Goal: Task Accomplishment & Management: Manage account settings

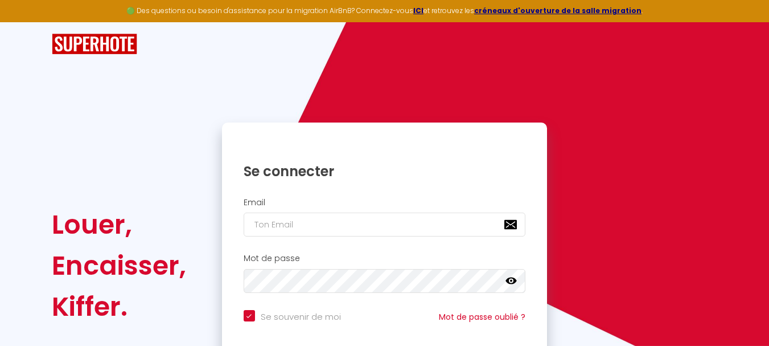
scroll to position [97, 0]
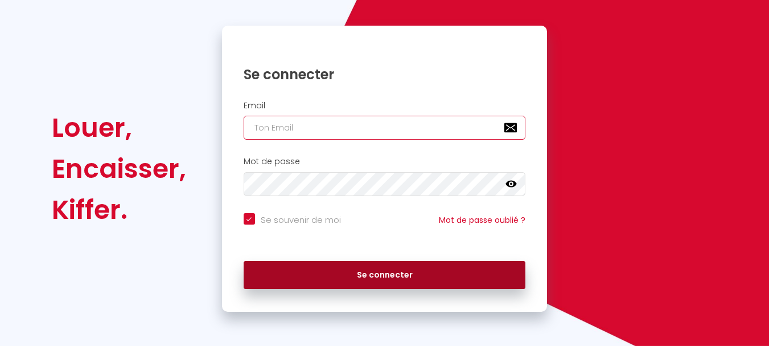
type input "[EMAIL_ADDRESS][DOMAIN_NAME]"
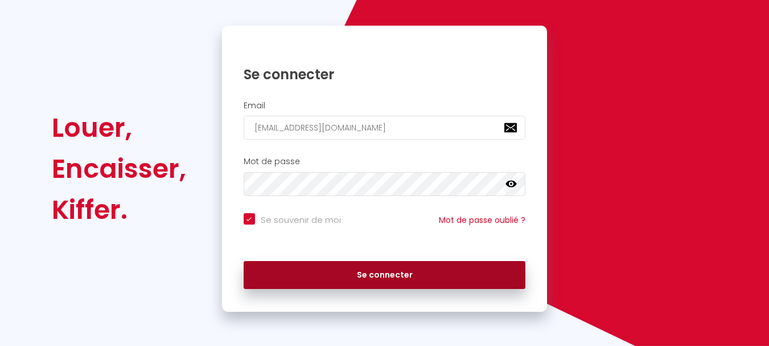
click at [334, 275] on button "Se connecter" at bounding box center [385, 275] width 282 height 28
checkbox input "true"
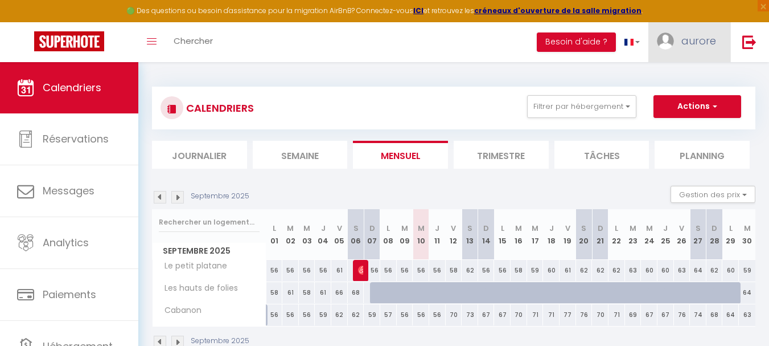
click at [692, 40] on span "aurore" at bounding box center [699, 41] width 35 height 14
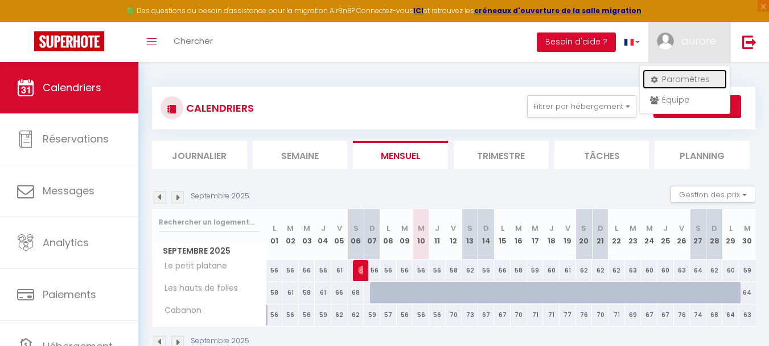
click at [682, 72] on link "Paramètres" at bounding box center [685, 78] width 84 height 19
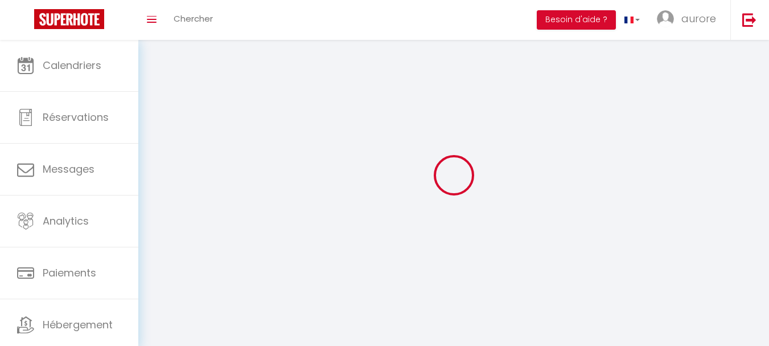
type input "aurore"
type input "baron"
type input "0647808913"
type input "[STREET_ADDRESS]"
type input "17200"
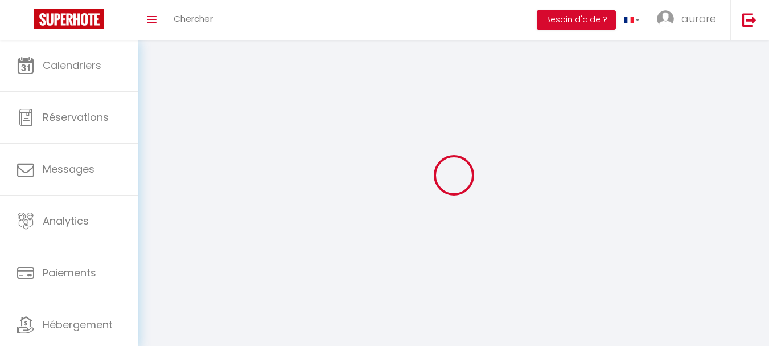
type input "royan"
type input "Xfkvm8zURfNmj6KHY3bRy0yK3"
type input "R9O1XpGfYk3PKuU3T0gv4ZdzZ"
select select "28"
select select "fr"
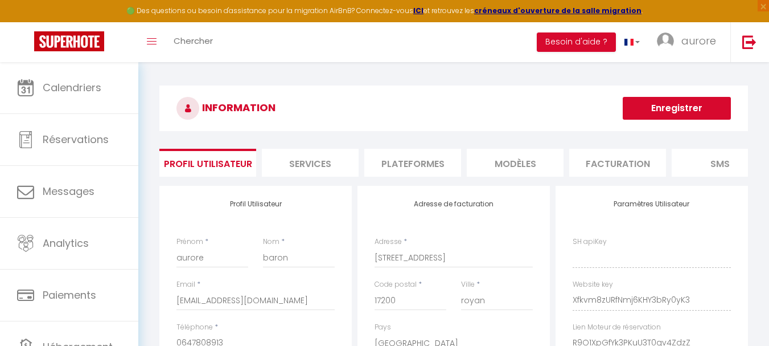
type input "Xfkvm8zURfNmj6KHY3bRy0yK3"
type input "R9O1XpGfYk3PKuU3T0gv4ZdzZ"
type input "[URL][DOMAIN_NAME]"
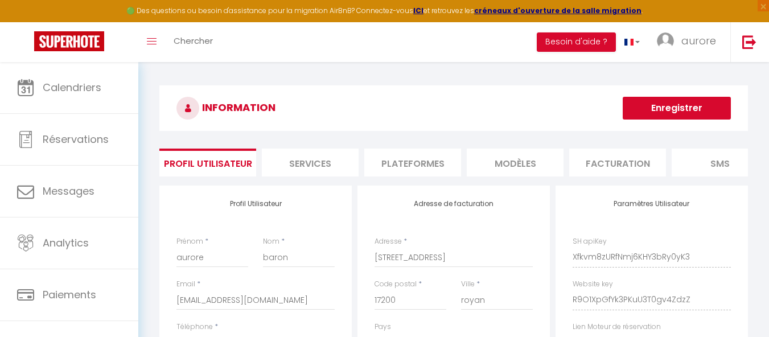
click at [434, 157] on li "Plateformes" at bounding box center [412, 163] width 97 height 28
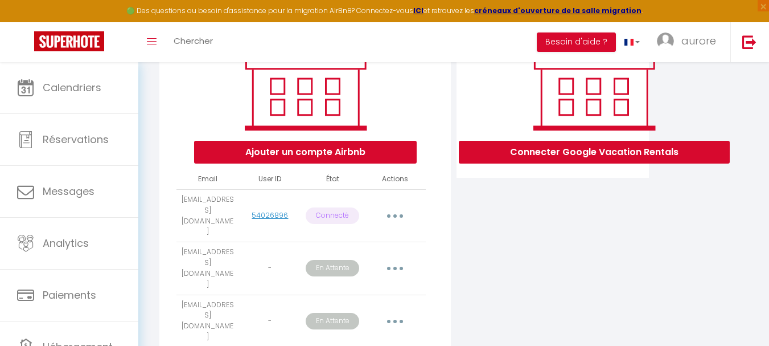
scroll to position [228, 0]
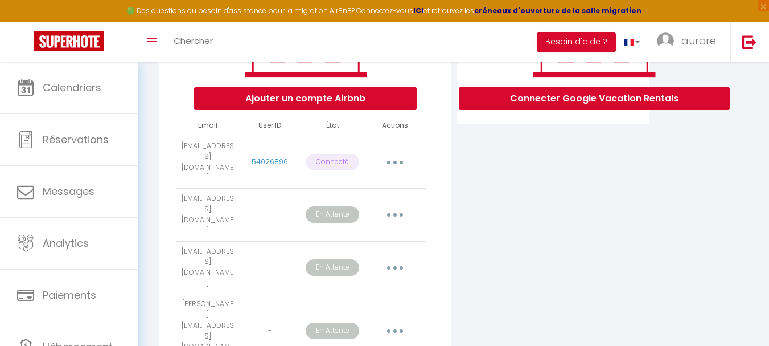
click at [393, 213] on icon "button" at bounding box center [394, 214] width 3 height 3
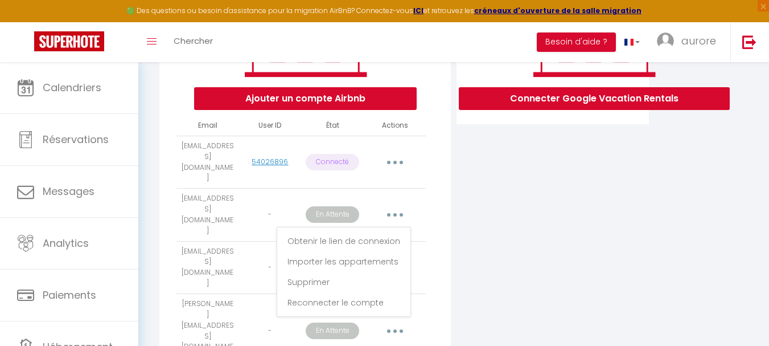
click at [393, 213] on icon "button" at bounding box center [394, 214] width 3 height 3
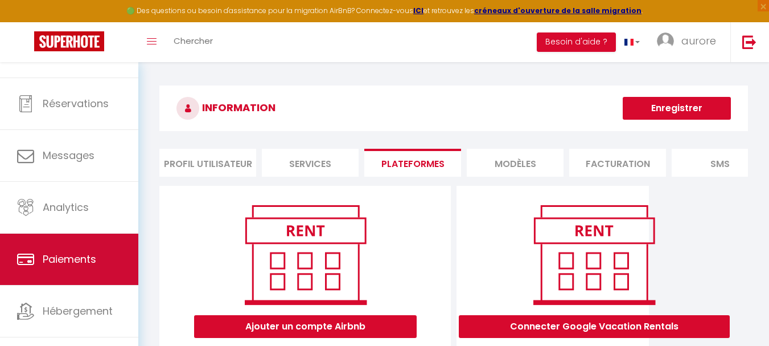
scroll to position [55, 0]
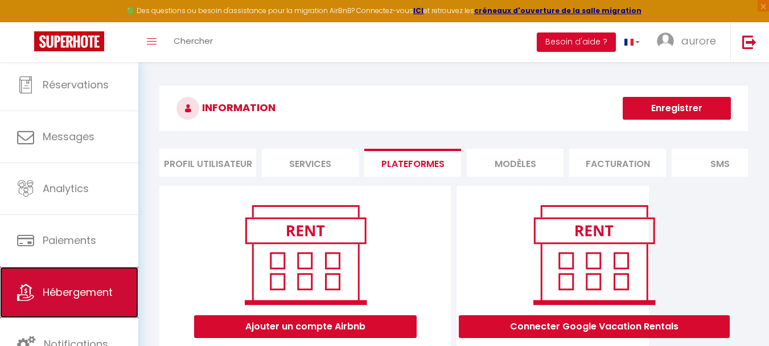
click at [100, 294] on span "Hébergement" at bounding box center [78, 292] width 70 height 14
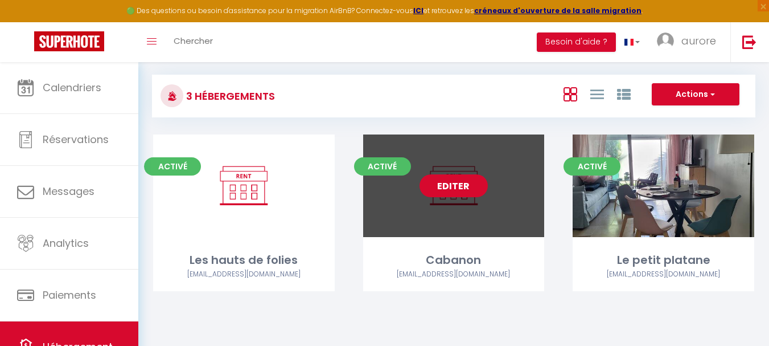
scroll to position [62, 0]
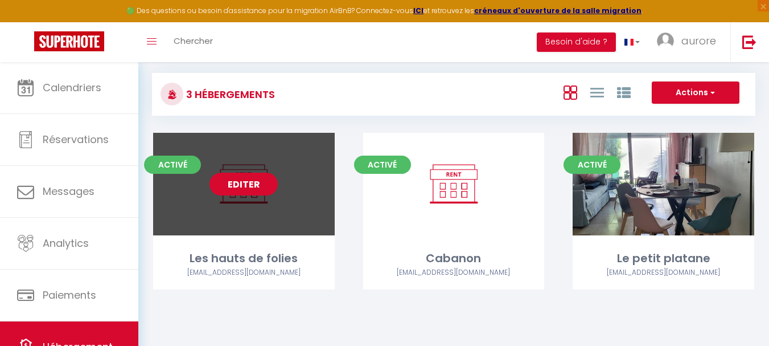
click at [258, 187] on link "Editer" at bounding box center [244, 184] width 68 height 23
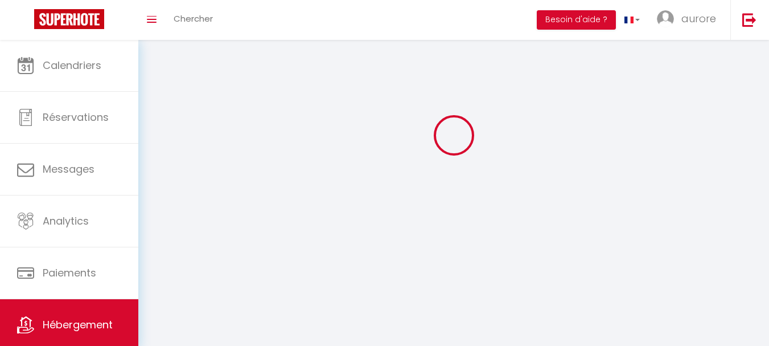
select select
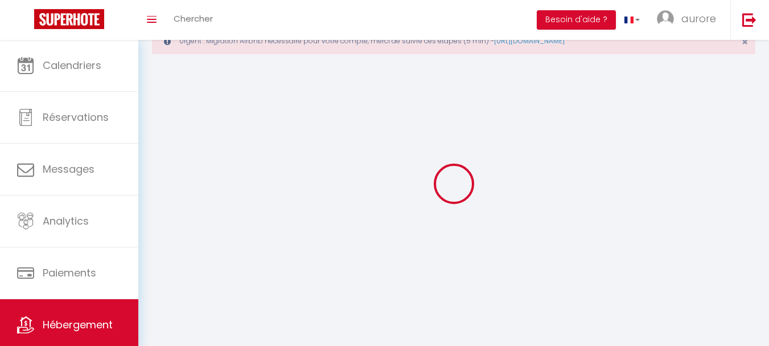
select select
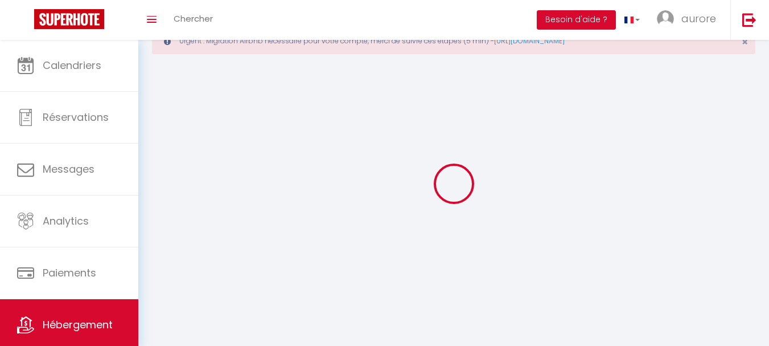
select select
checkbox input "false"
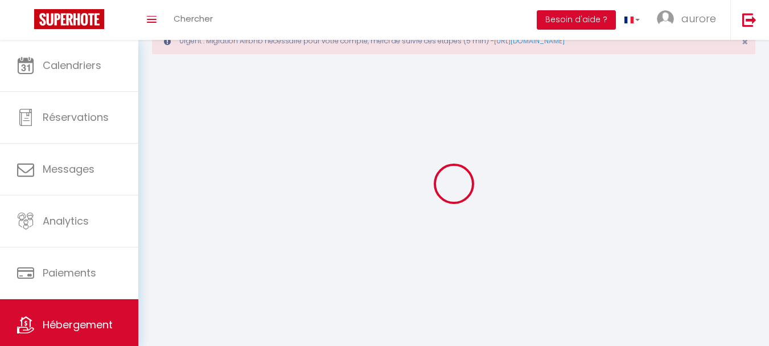
select select "28"
select select
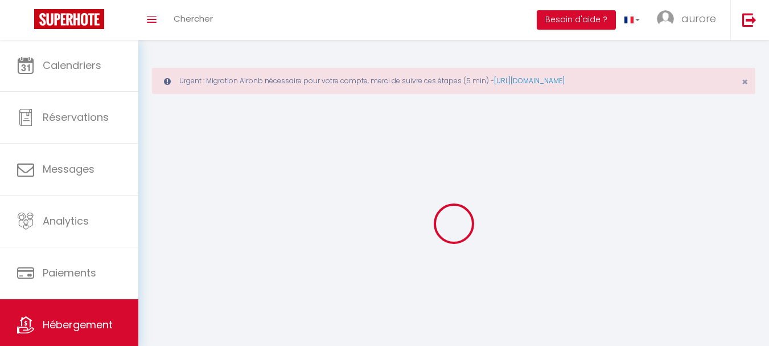
select select
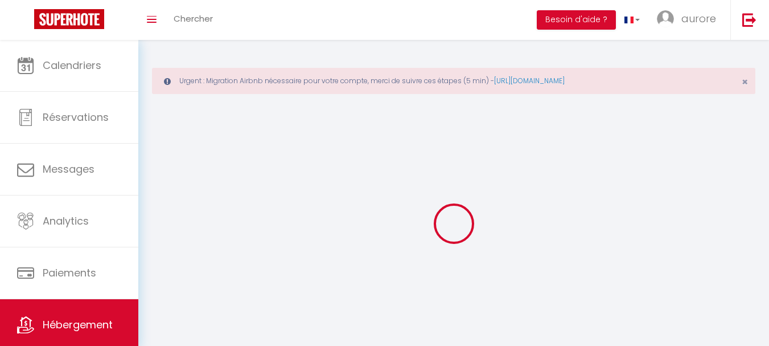
select select
checkbox input "false"
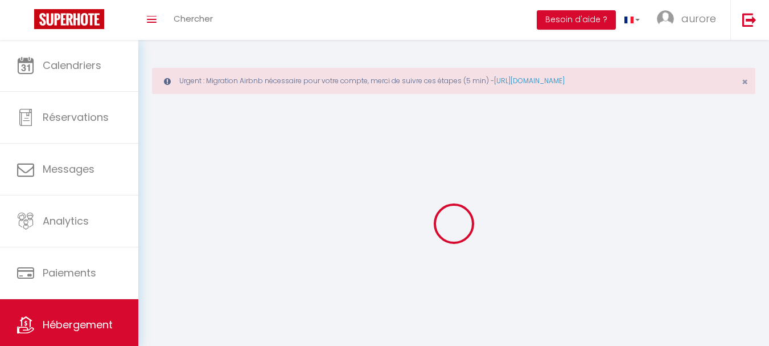
select select
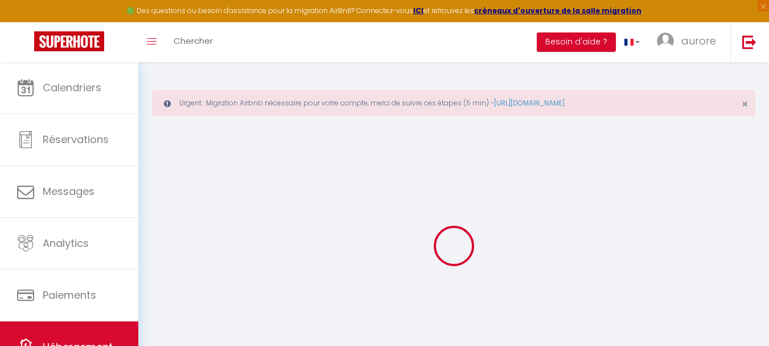
select select
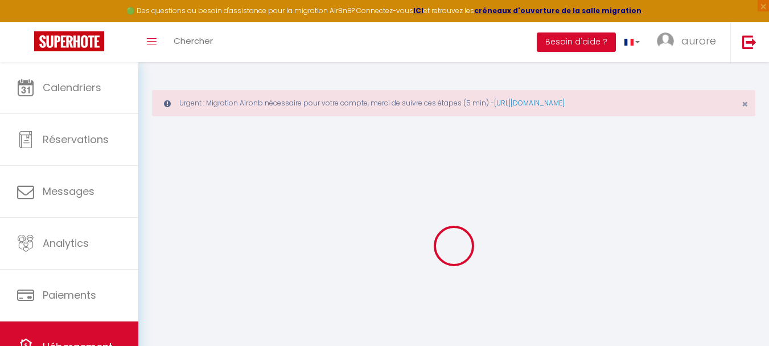
select select
checkbox input "false"
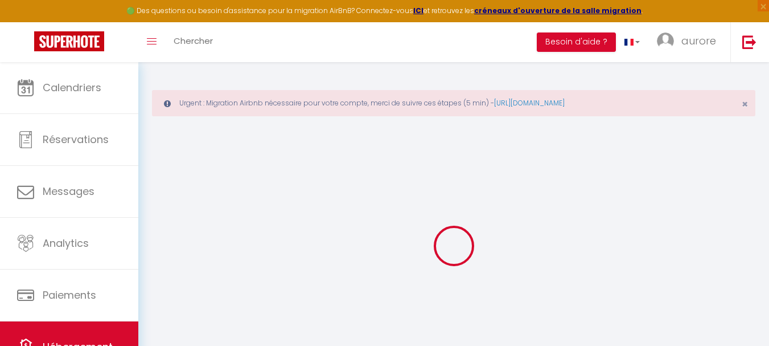
select select
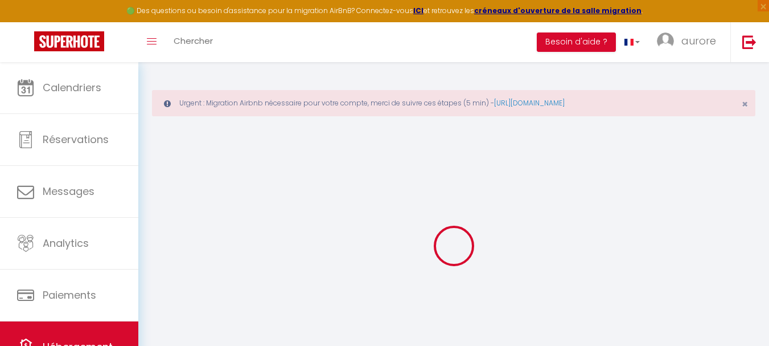
select select
checkbox input "false"
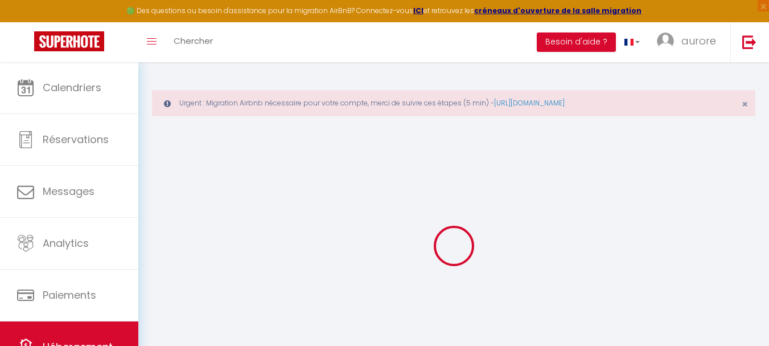
checkbox input "false"
select select
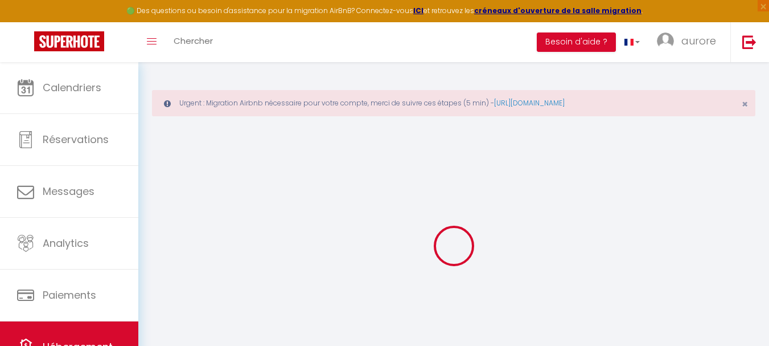
select select
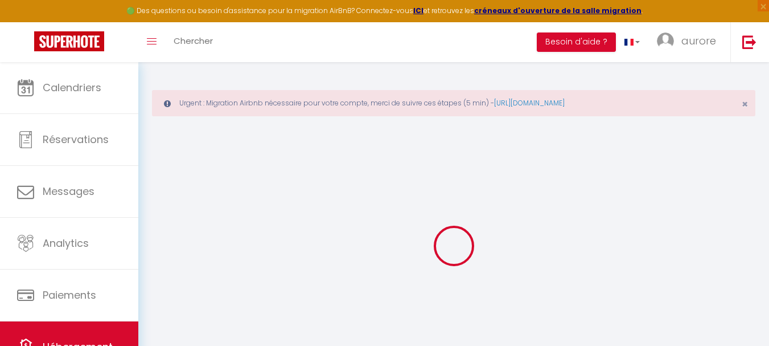
checkbox input "false"
select select
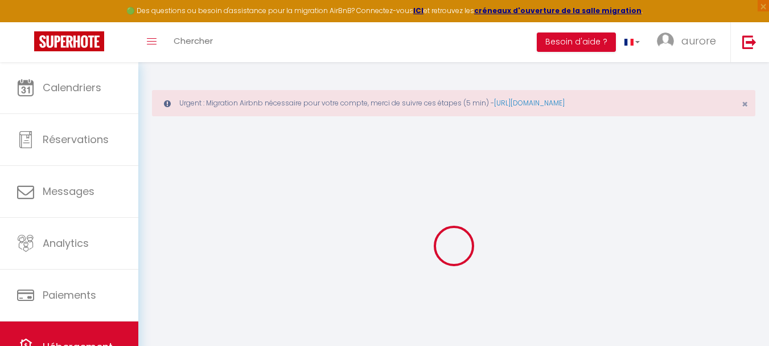
select select
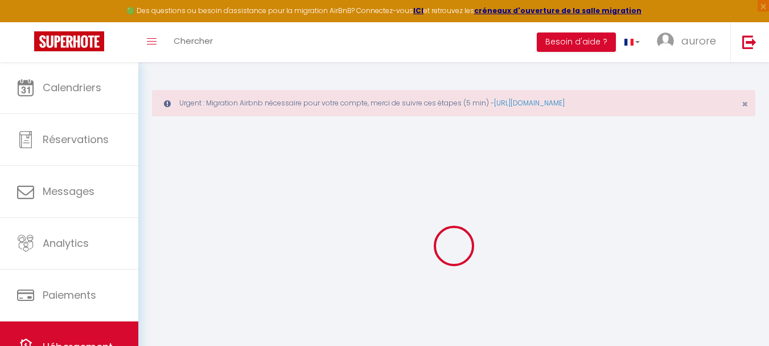
select select
checkbox input "false"
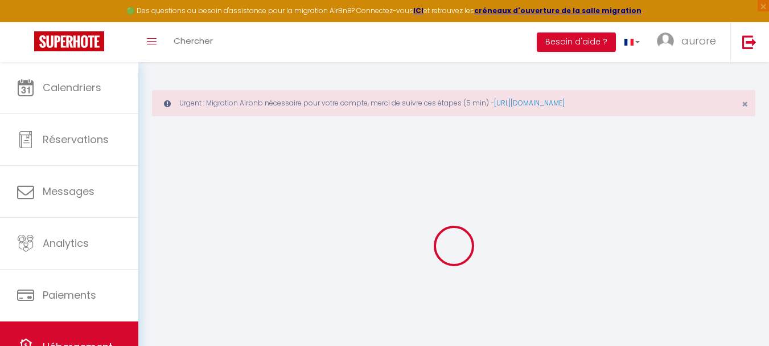
checkbox input "false"
select select
type input "Les hauts de folies"
type input "[PERSON_NAME]"
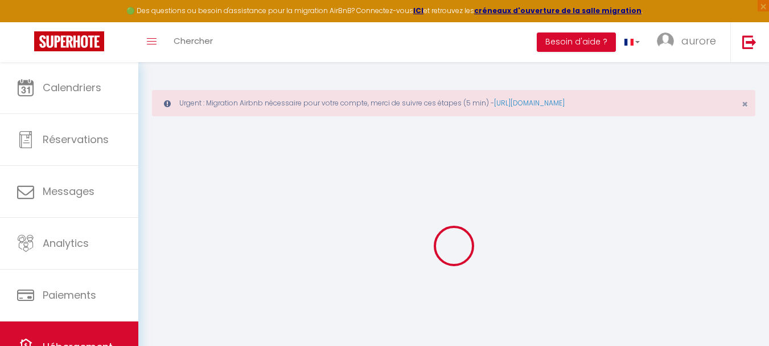
type input "Roubinet"
type input "[STREET_ADDRESS][PERSON_NAME]"
type input "171640"
type input "vaux sur mer"
type input "70"
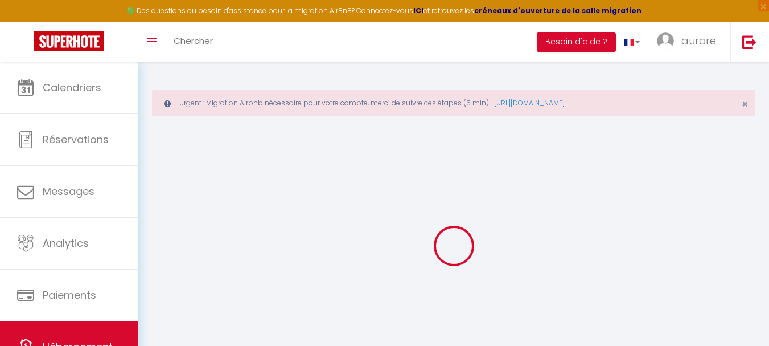
type input "60"
select select
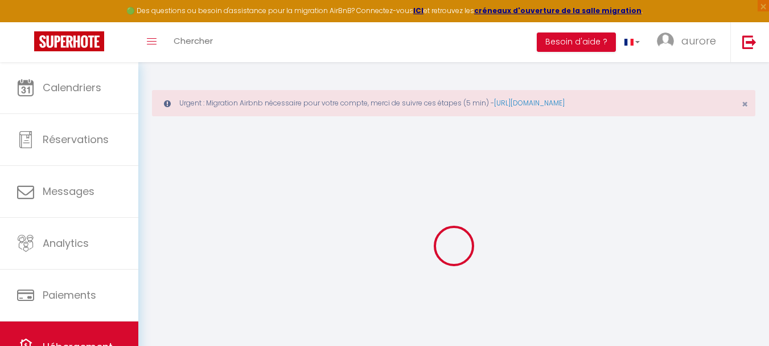
select select
type input "[STREET_ADDRESS][PERSON_NAME]"
type input "17640"
type input "Vaux sur mer"
type input "[EMAIL_ADDRESS][DOMAIN_NAME]"
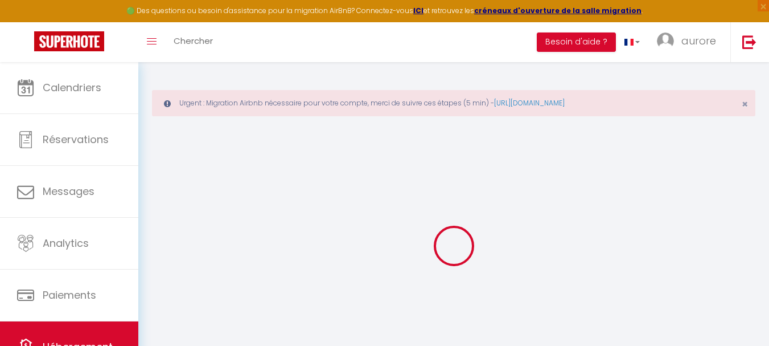
select select
checkbox input "false"
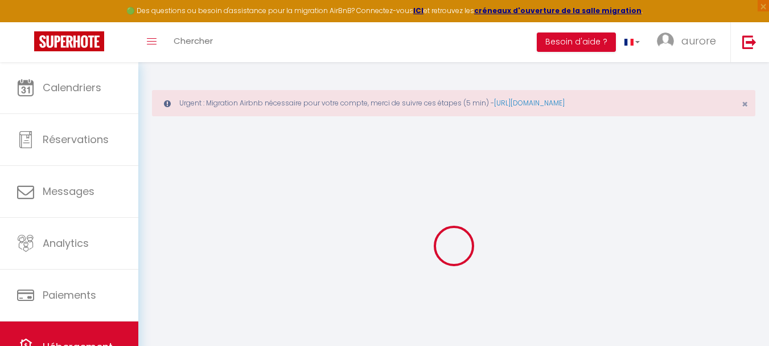
type input "0"
select select "33646"
select select
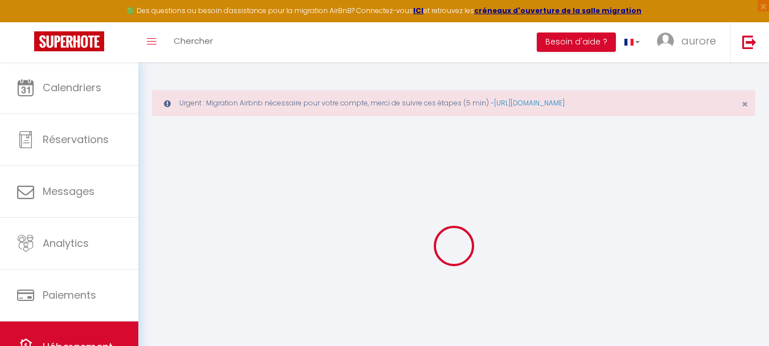
select select
checkbox input "false"
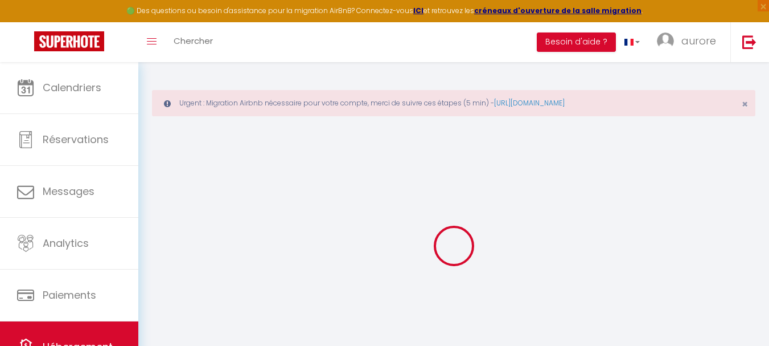
checkbox input "false"
select select
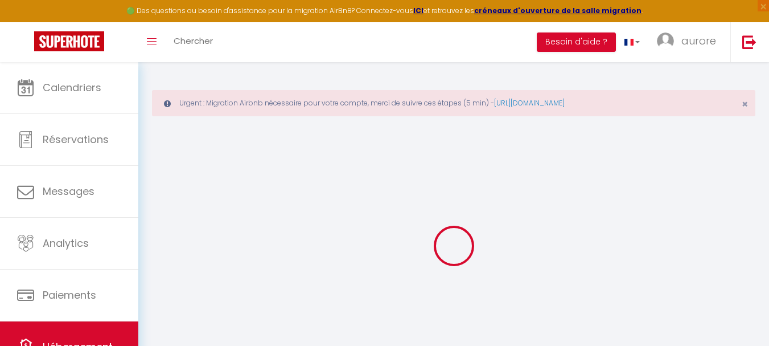
select select
checkbox input "false"
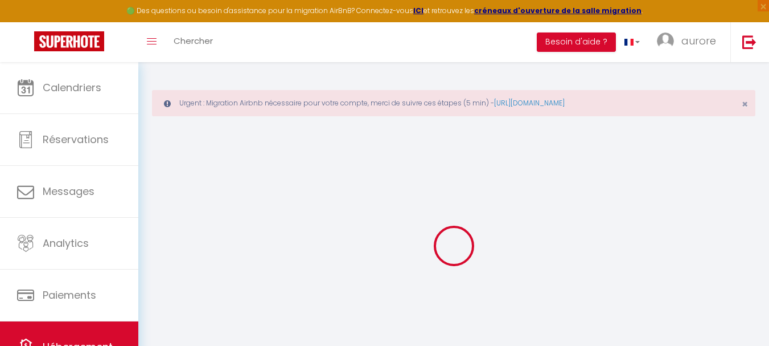
checkbox input "false"
select select
checkbox input "false"
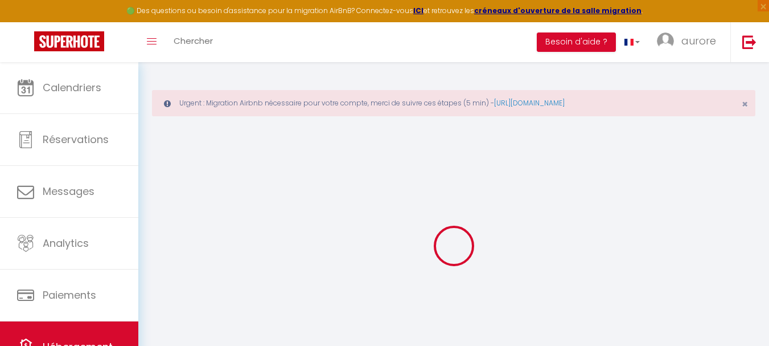
checkbox input "false"
select select "16:00"
select select "23:45"
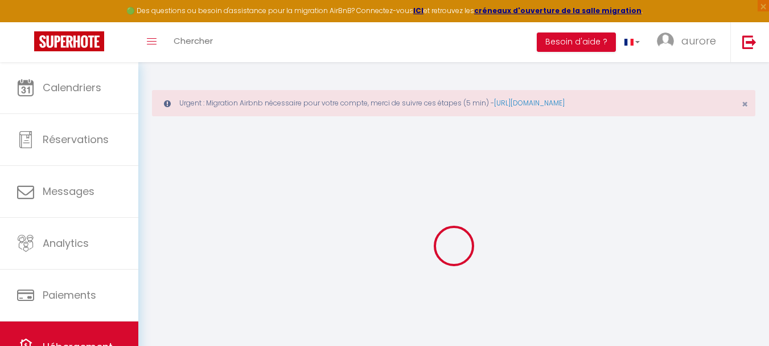
select select "11:00"
select select "30"
select select "120"
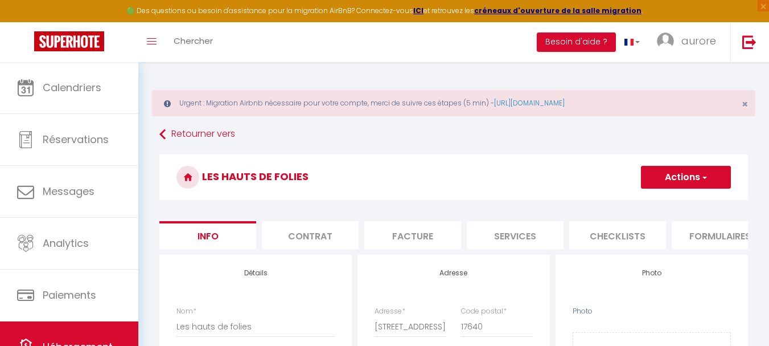
select select
checkbox input "false"
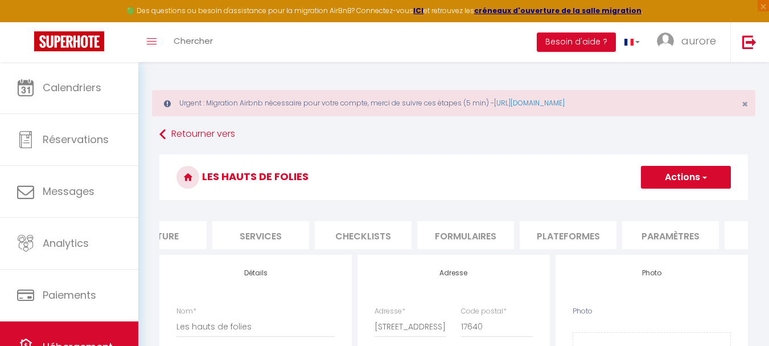
scroll to position [0, 256]
click at [568, 236] on li "Plateformes" at bounding box center [566, 235] width 97 height 28
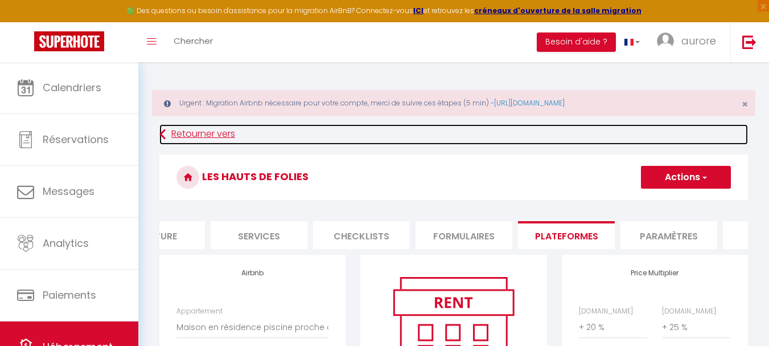
click at [186, 131] on link "Retourner vers" at bounding box center [453, 134] width 589 height 20
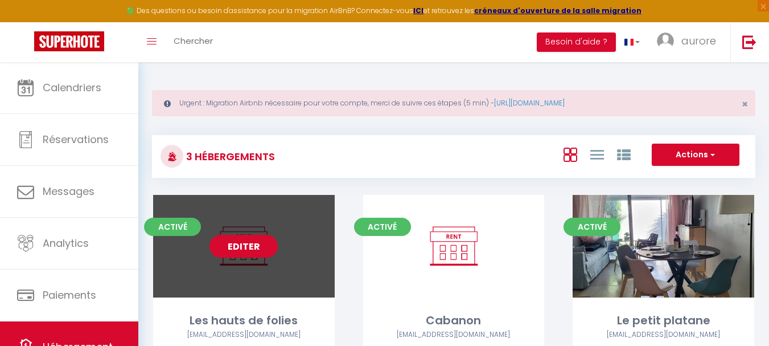
click at [258, 249] on link "Editer" at bounding box center [244, 246] width 68 height 23
select select "3"
select select "2"
select select "1"
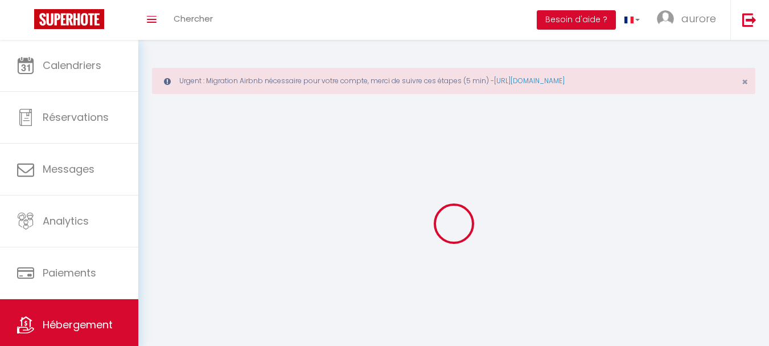
select select
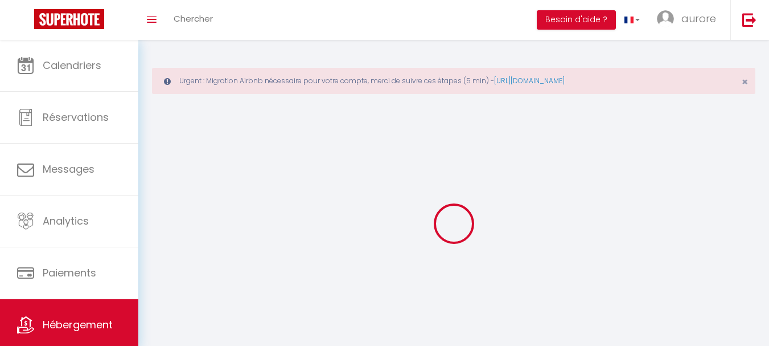
select select "1"
select select
checkbox input "false"
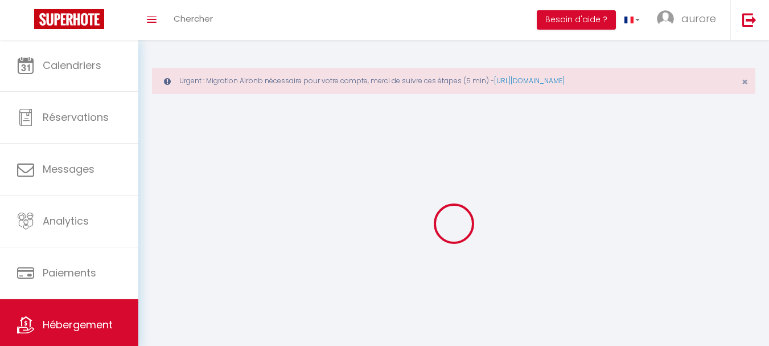
checkbox input "false"
select select "28"
select select
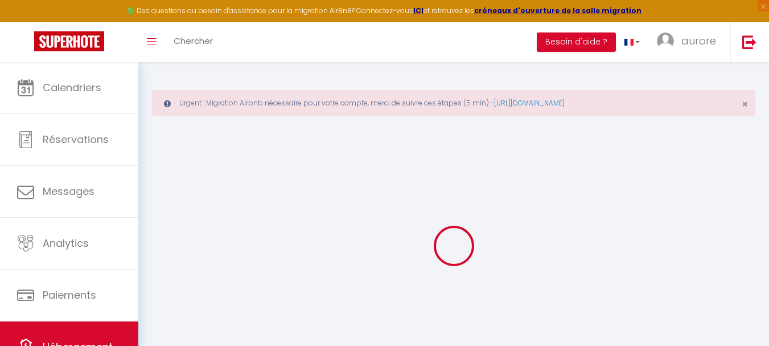
select select
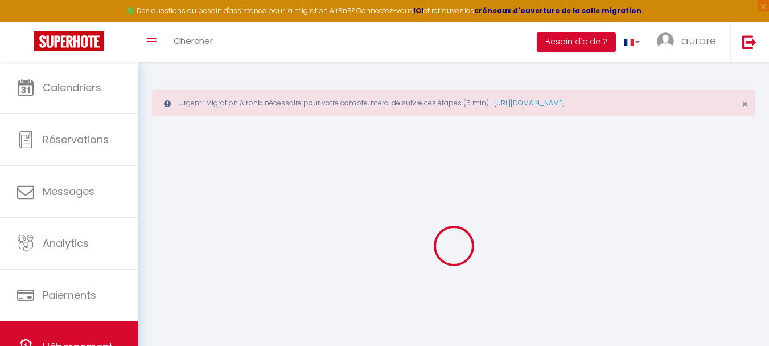
select select
checkbox input "false"
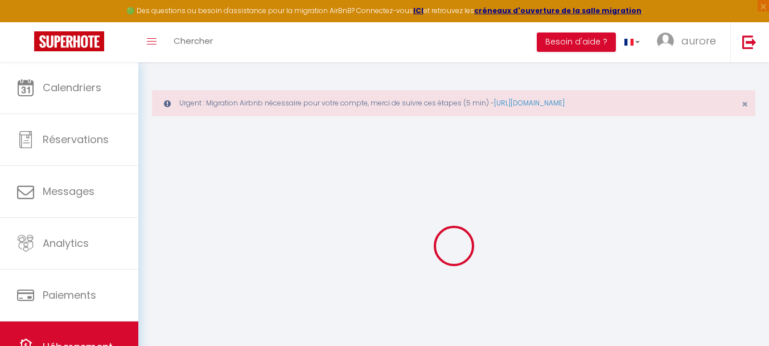
select select
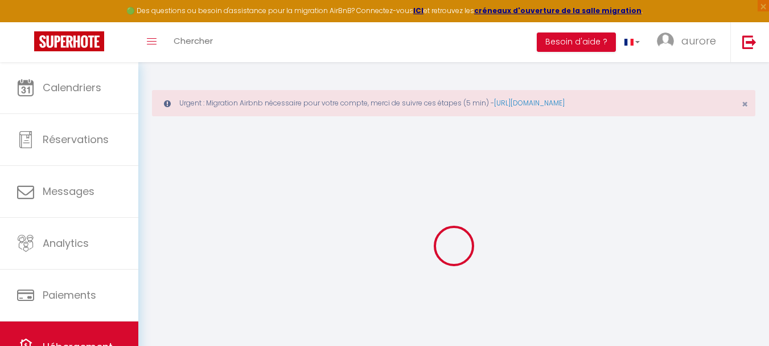
select select
checkbox input "false"
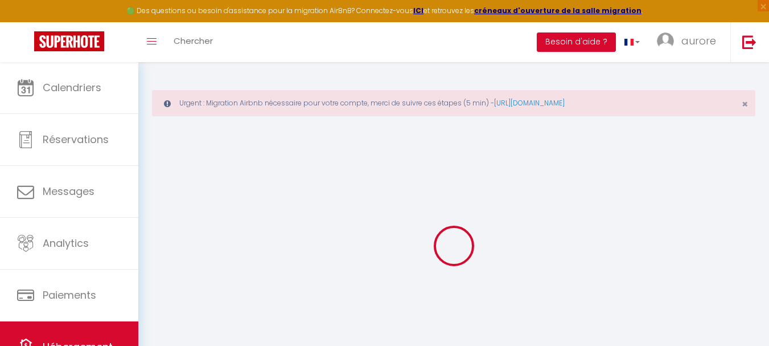
checkbox input "false"
select select
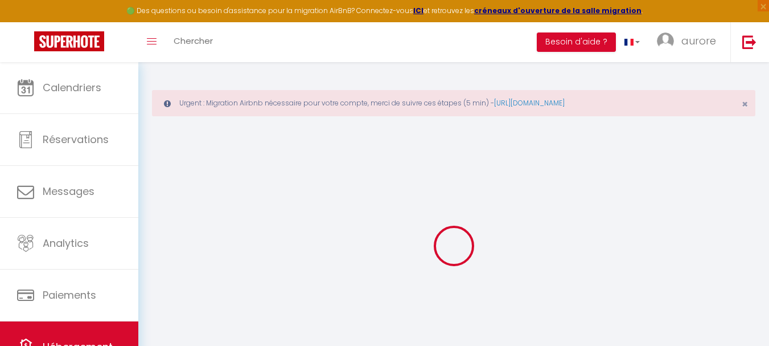
select select
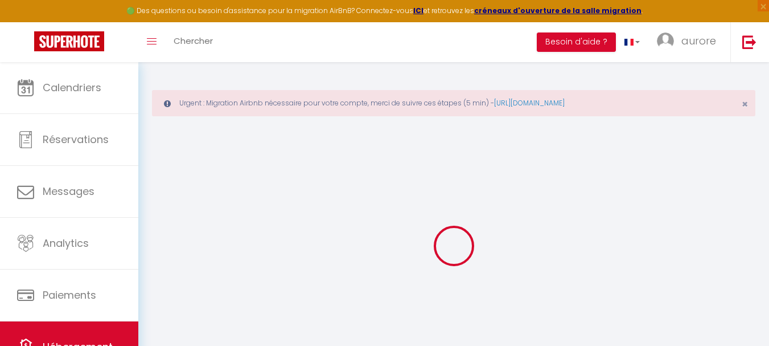
checkbox input "false"
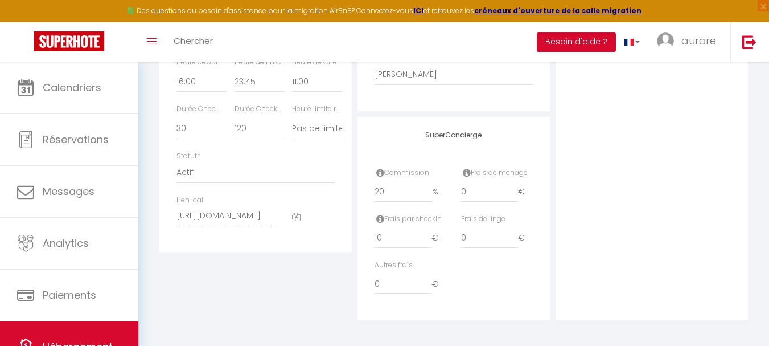
scroll to position [715, 0]
click at [203, 171] on select "Actif Pas actif" at bounding box center [256, 170] width 158 height 22
click at [177, 159] on select "Actif Pas actif" at bounding box center [256, 170] width 158 height 22
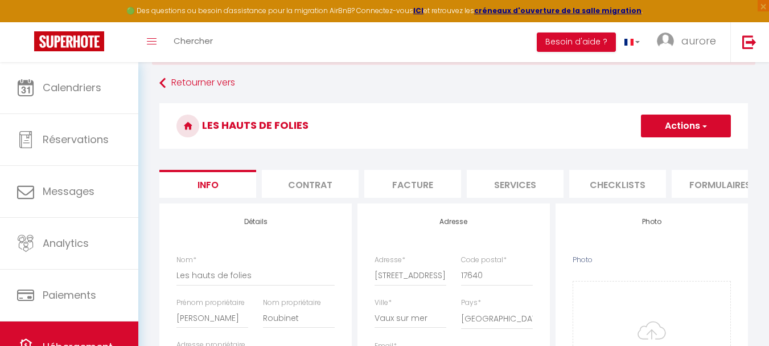
scroll to position [31, 0]
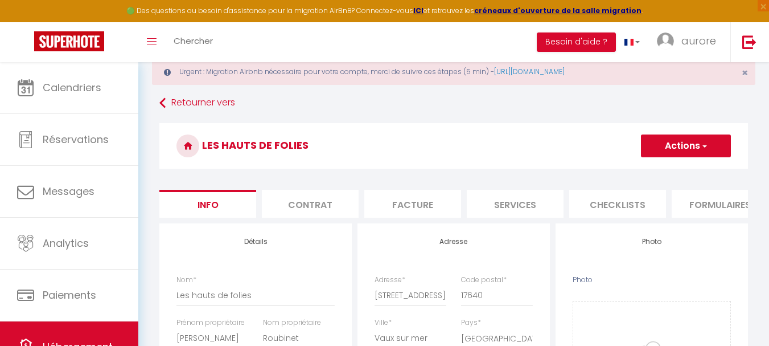
click at [711, 147] on button "Actions" at bounding box center [686, 145] width 90 height 23
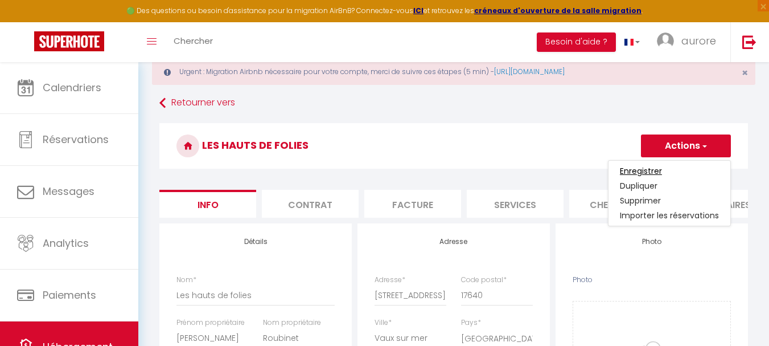
click at [645, 171] on input "Enregistrer" at bounding box center [641, 170] width 42 height 11
